Goal: Information Seeking & Learning: Learn about a topic

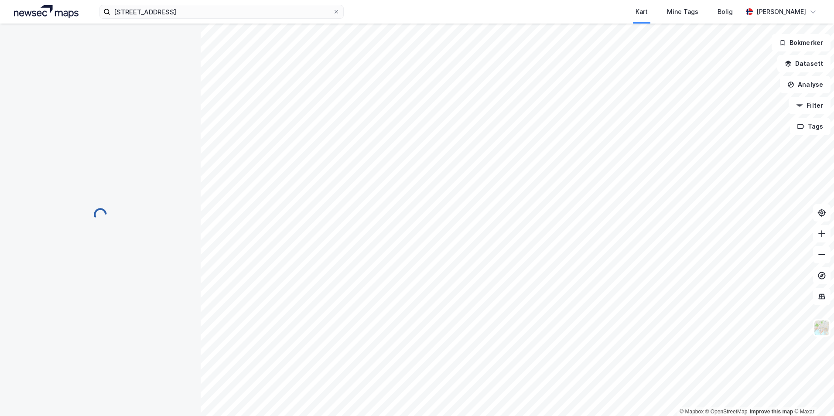
scroll to position [1, 0]
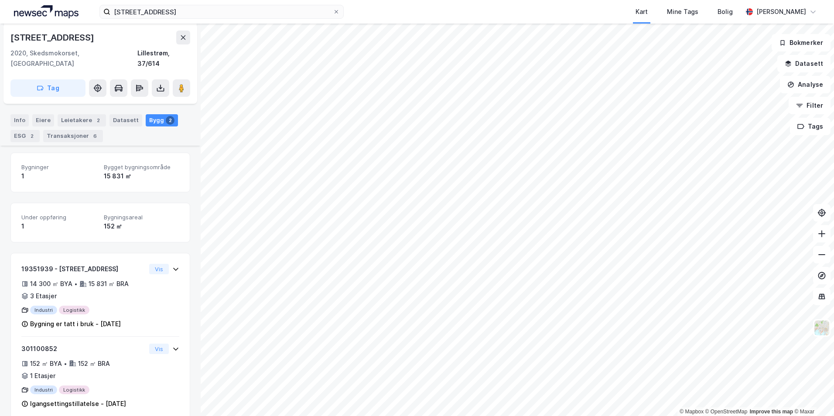
scroll to position [102, 0]
